Goal: Check status: Check status

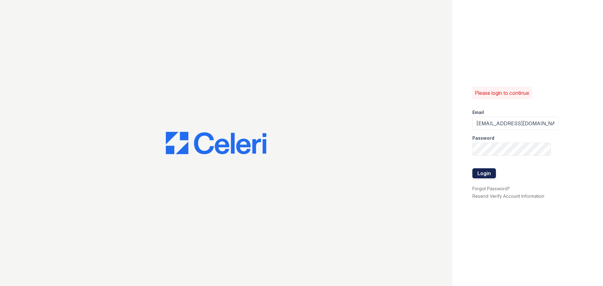
click at [480, 173] on button "Login" at bounding box center [485, 173] width 24 height 10
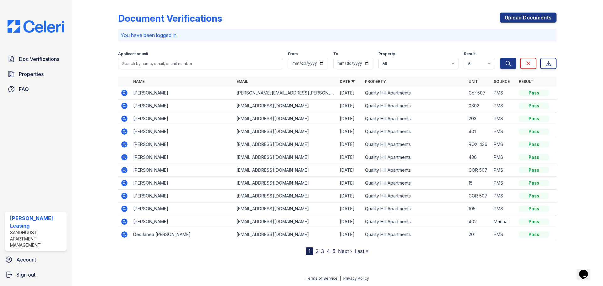
click at [124, 94] on icon at bounding box center [125, 93] width 8 height 8
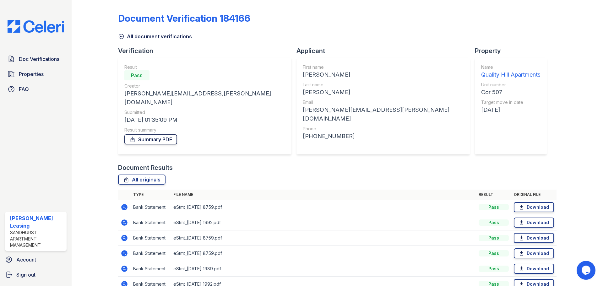
click at [157, 135] on link "Summary PDF" at bounding box center [150, 140] width 53 height 10
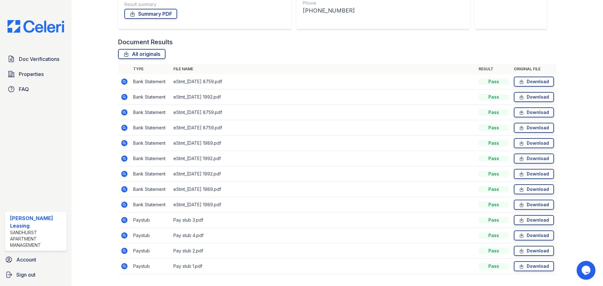
click at [124, 202] on icon at bounding box center [124, 205] width 6 height 6
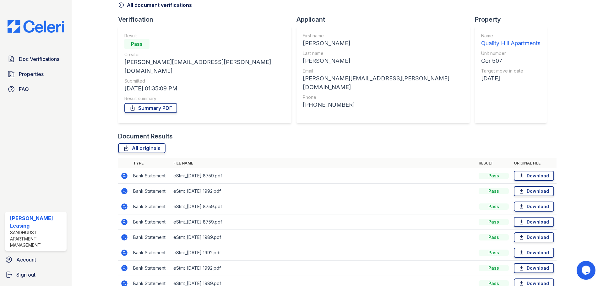
scroll to position [126, 0]
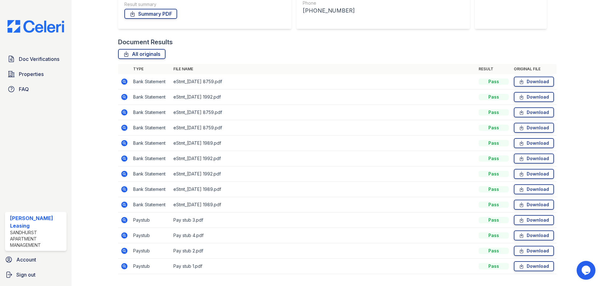
click at [124, 217] on icon at bounding box center [124, 220] width 6 height 6
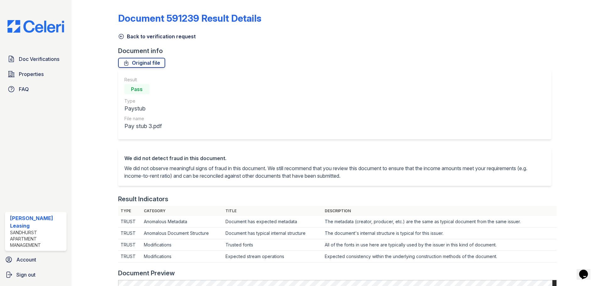
click at [129, 36] on link "Back to verification request" at bounding box center [157, 37] width 78 height 8
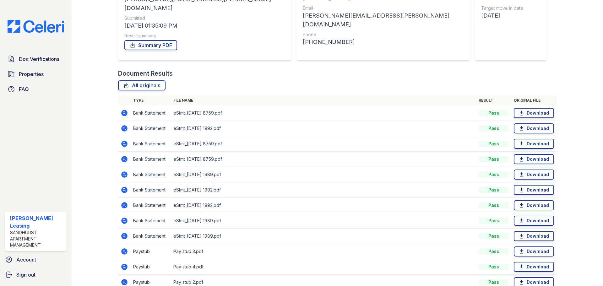
scroll to position [126, 0]
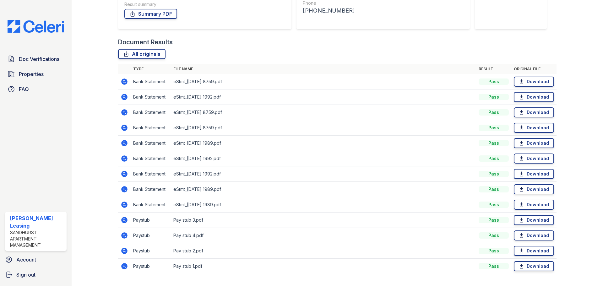
click at [125, 263] on icon at bounding box center [124, 266] width 6 height 6
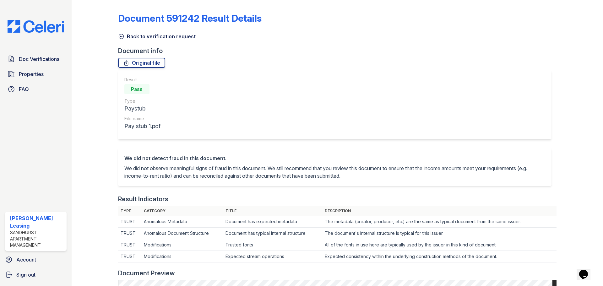
click at [123, 36] on icon at bounding box center [121, 36] width 6 height 6
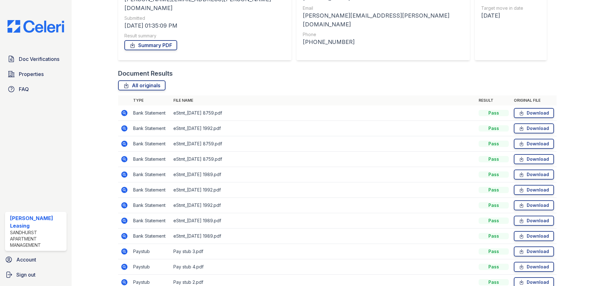
scroll to position [126, 0]
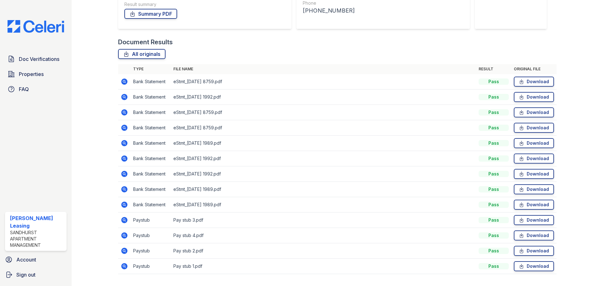
click at [124, 248] on icon at bounding box center [124, 251] width 6 height 6
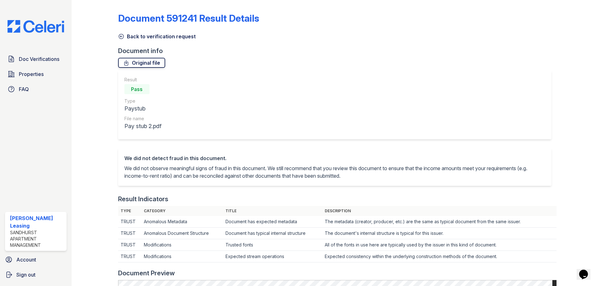
click at [139, 65] on link "Original file" at bounding box center [141, 63] width 47 height 10
click at [124, 35] on icon at bounding box center [121, 36] width 6 height 6
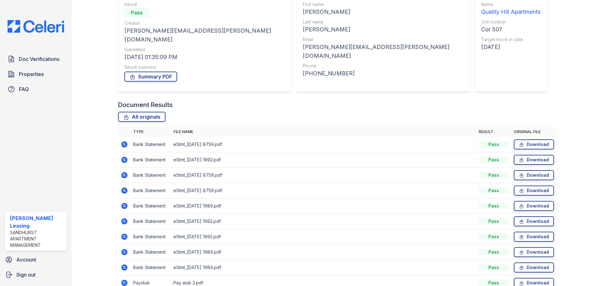
scroll to position [126, 0]
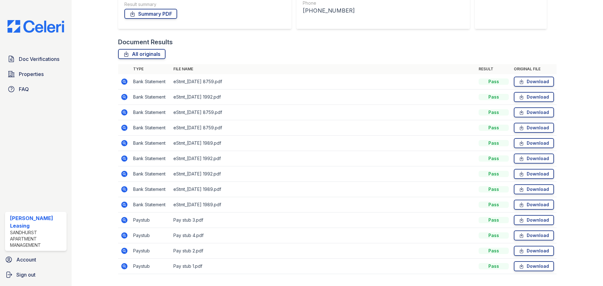
click at [124, 265] on icon at bounding box center [124, 266] width 2 height 2
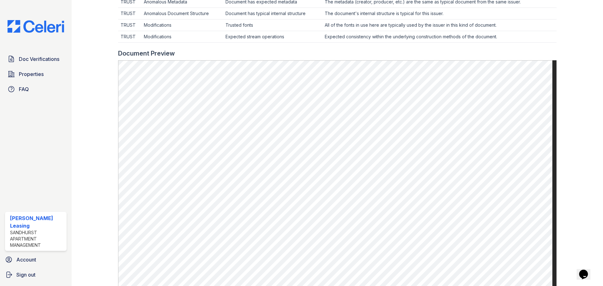
scroll to position [302, 0]
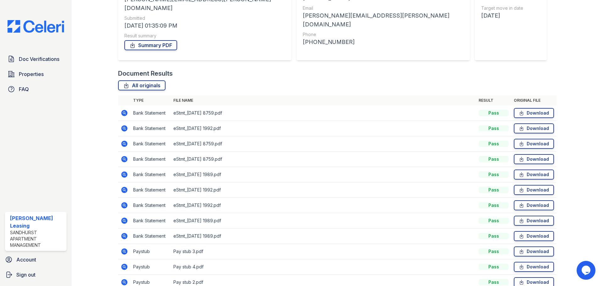
scroll to position [133, 0]
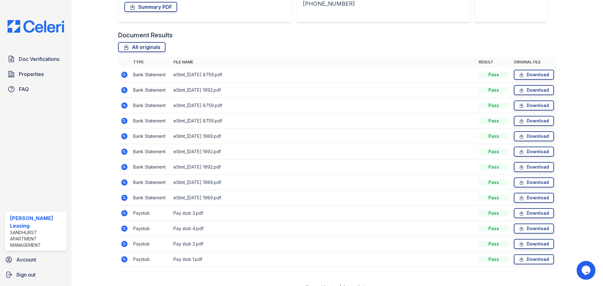
click at [124, 241] on icon at bounding box center [124, 244] width 6 height 6
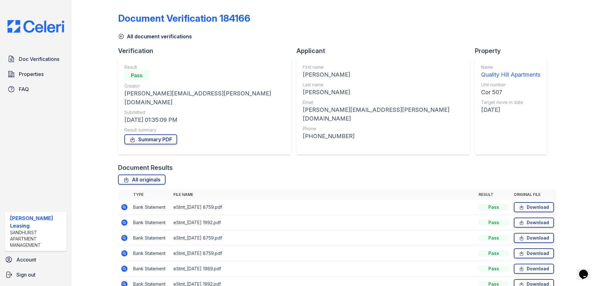
scroll to position [133, 0]
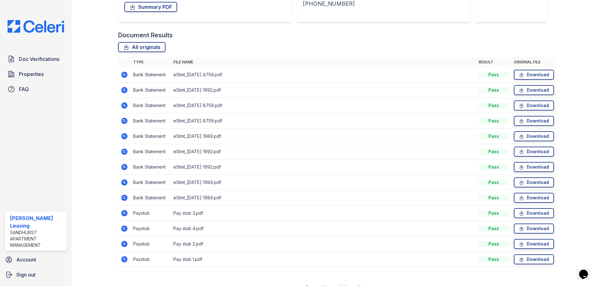
click at [124, 226] on icon at bounding box center [124, 229] width 6 height 6
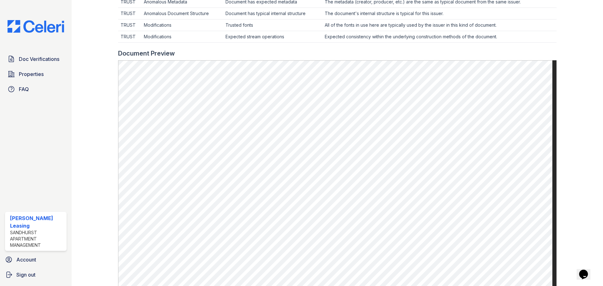
scroll to position [302, 0]
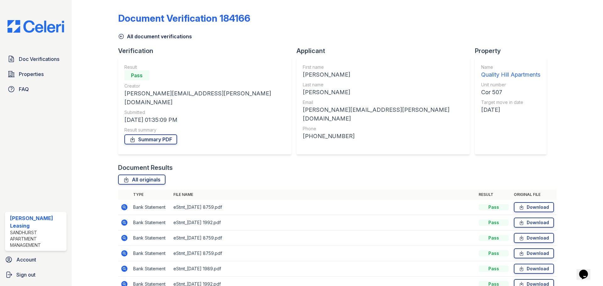
scroll to position [133, 0]
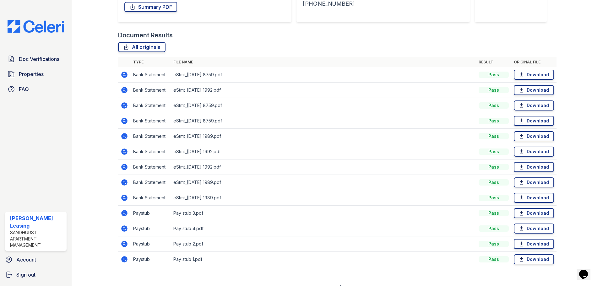
click at [121, 210] on icon at bounding box center [124, 213] width 6 height 6
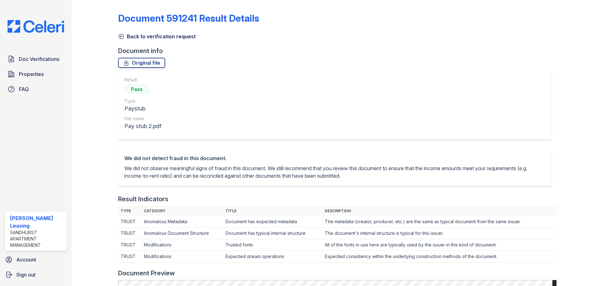
scroll to position [189, 0]
click at [123, 37] on icon at bounding box center [121, 36] width 6 height 6
